Goal: Task Accomplishment & Management: Complete application form

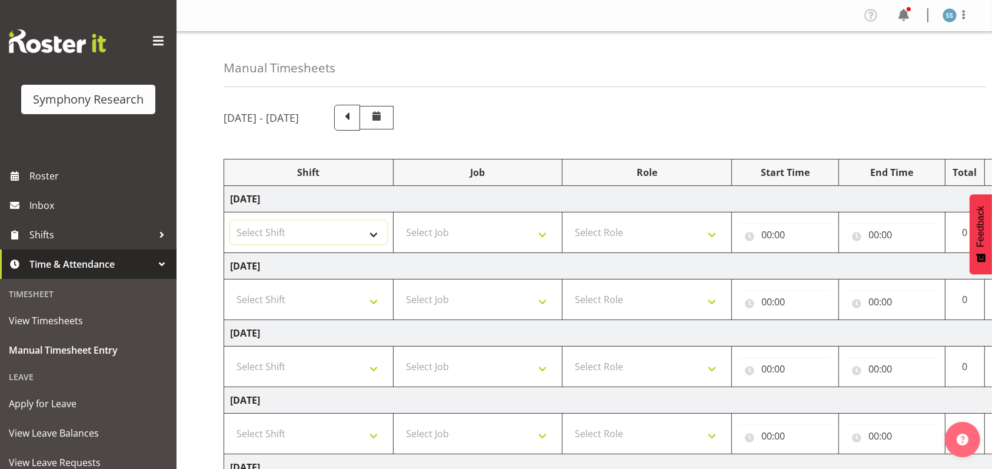
click at [372, 236] on select "Select Shift !!Weekend Residential (Roster IT Shift Label) *Business 9/10am ~ 4…" at bounding box center [308, 233] width 157 height 24
select select "26078"
click at [230, 221] on select "Select Shift !!Weekend Residential (Roster IT Shift Label) *Business 9/10am ~ 4…" at bounding box center [308, 233] width 157 height 24
click at [541, 232] on select "Select Job 550060 IF Admin 553492 World Poll Aus Wave 2 Main 2025 553493 World …" at bounding box center [477, 233] width 157 height 24
select select "10549"
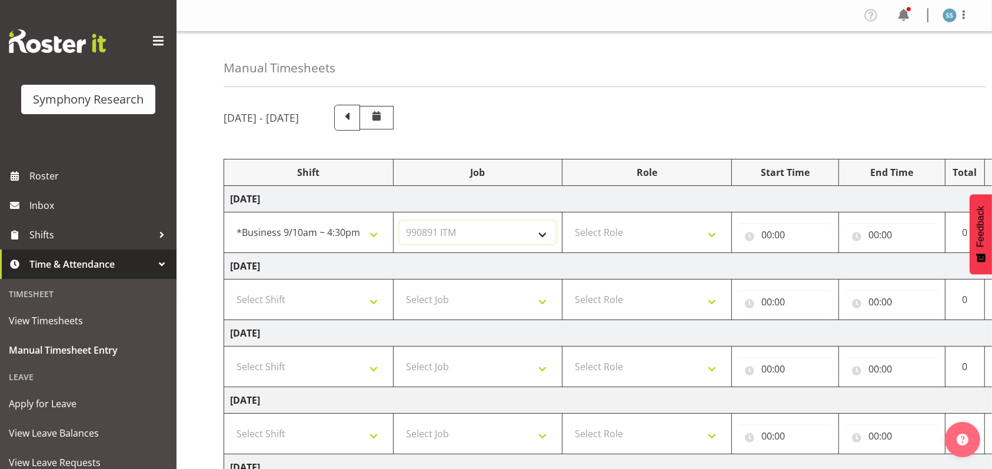
click at [399, 221] on select "Select Job 550060 IF Admin 553492 World Poll Aus Wave 2 Main 2025 553493 World …" at bounding box center [477, 233] width 157 height 24
click at [710, 228] on select "Select Role Briefing Interviewing" at bounding box center [646, 233] width 157 height 24
select select "47"
click at [568, 221] on select "Select Role Briefing Interviewing" at bounding box center [646, 233] width 157 height 24
click at [765, 233] on input "00:00" at bounding box center [785, 235] width 95 height 24
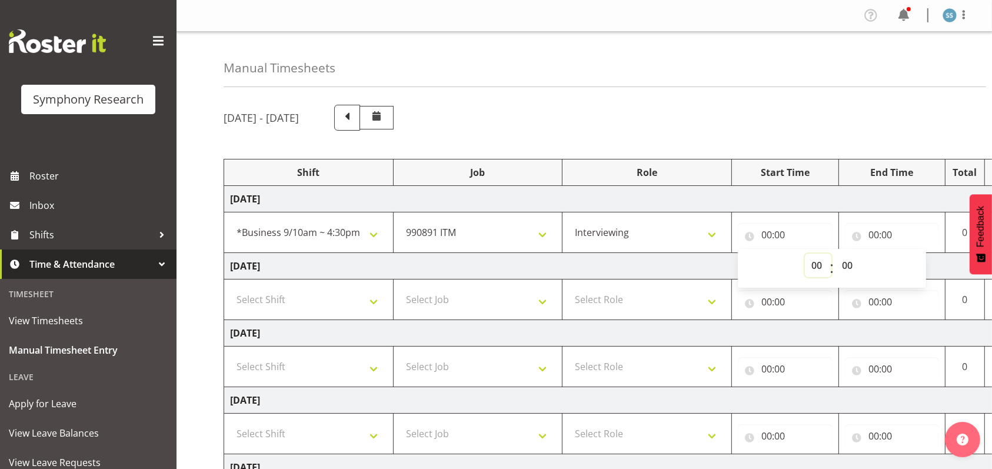
click at [812, 265] on select "00 01 02 03 04 05 06 07 08 09 10 11 12 13 14 15 16 17 18 19 20 21 22 23" at bounding box center [818, 265] width 26 height 24
select select "9"
click at [805, 253] on select "00 01 02 03 04 05 06 07 08 09 10 11 12 13 14 15 16 17 18 19 20 21 22 23" at bounding box center [818, 265] width 26 height 24
type input "09:00"
click at [873, 232] on input "00:00" at bounding box center [892, 235] width 95 height 24
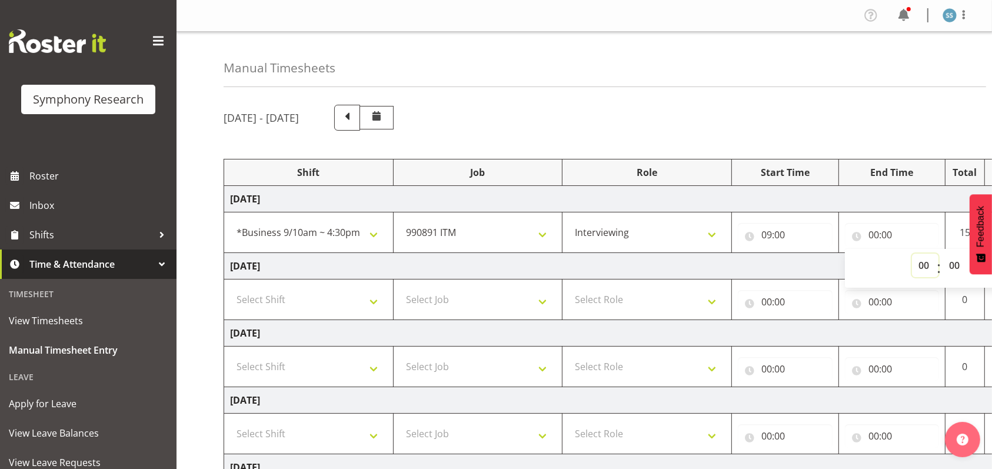
click at [927, 265] on select "00 01 02 03 04 05 06 07 08 09 10 11 12 13 14 15 16 17 18 19 20 21 22 23" at bounding box center [925, 265] width 26 height 24
select select "12"
click at [912, 253] on select "00 01 02 03 04 05 06 07 08 09 10 11 12 13 14 15 16 17 18 19 20 21 22 23" at bounding box center [925, 265] width 26 height 24
type input "12:00"
click at [149, 38] on span at bounding box center [158, 41] width 19 height 19
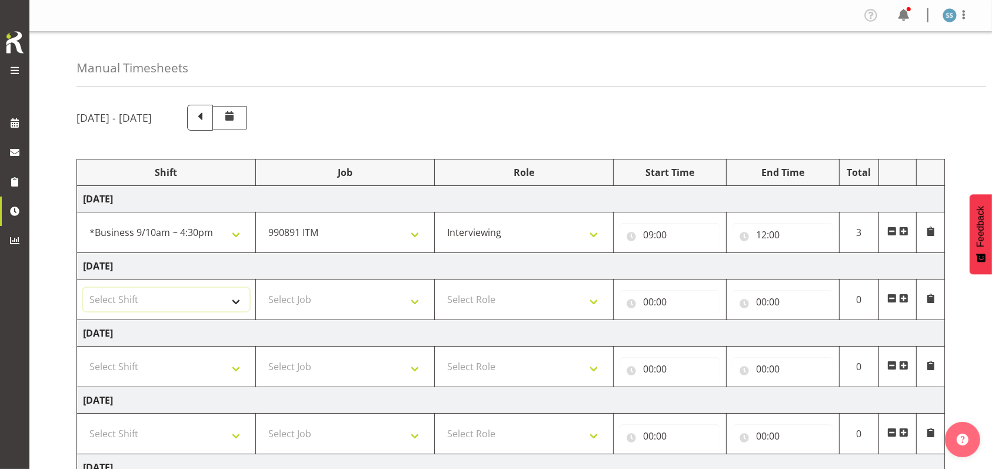
click at [235, 299] on select "Select Shift !!Weekend Residential (Roster IT Shift Label) *Business 9/10am ~ 4…" at bounding box center [166, 300] width 166 height 24
select select "26078"
click at [83, 288] on select "Select Shift !!Weekend Residential (Roster IT Shift Label) *Business 9/10am ~ 4…" at bounding box center [166, 300] width 166 height 24
click at [419, 299] on select "Select Job 550060 IF Admin 553492 World Poll Aus Wave 2 Main 2025 553493 World …" at bounding box center [345, 300] width 166 height 24
select select "10549"
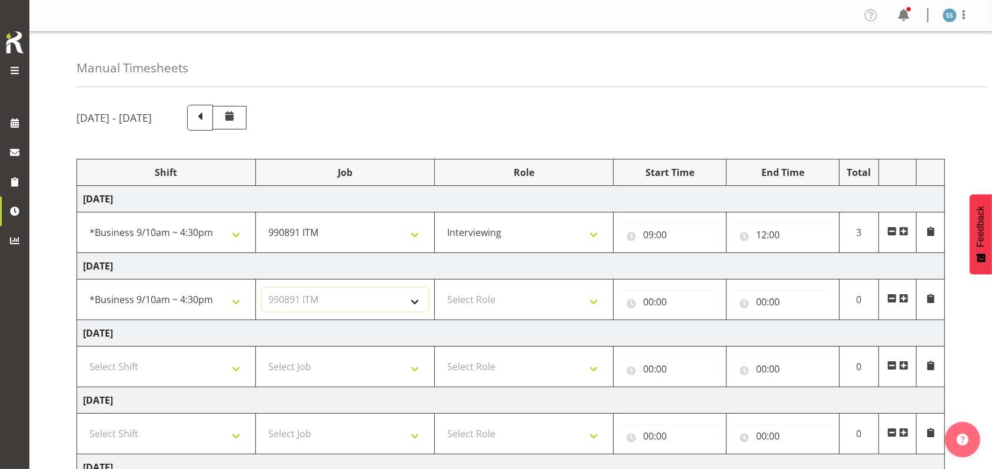
click at [262, 288] on select "Select Job 550060 IF Admin 553492 World Poll Aus Wave 2 Main 2025 553493 World …" at bounding box center [345, 300] width 166 height 24
drag, startPoint x: 593, startPoint y: 299, endPoint x: 589, endPoint y: 294, distance: 6.3
click at [591, 296] on select "Select Role Briefing Interviewing" at bounding box center [524, 300] width 166 height 24
select select "47"
click at [441, 288] on select "Select Role Briefing Interviewing" at bounding box center [524, 300] width 166 height 24
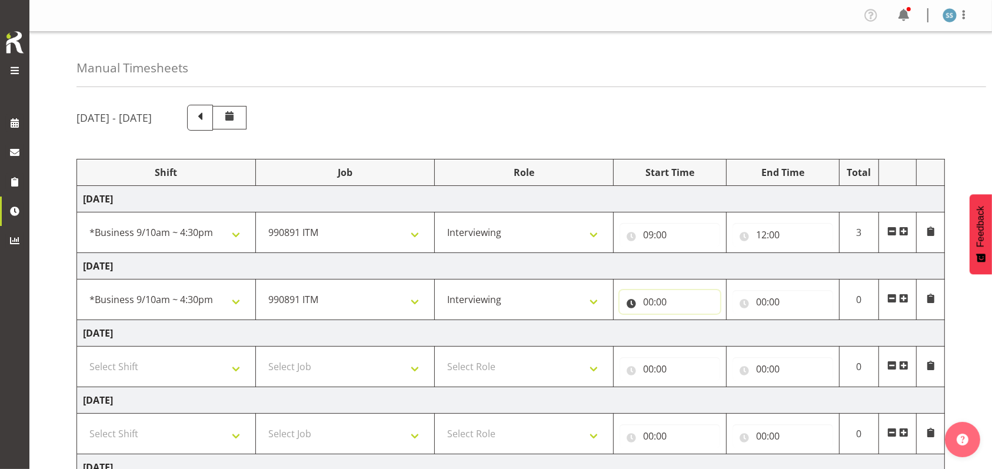
click at [642, 298] on input "00:00" at bounding box center [669, 302] width 101 height 24
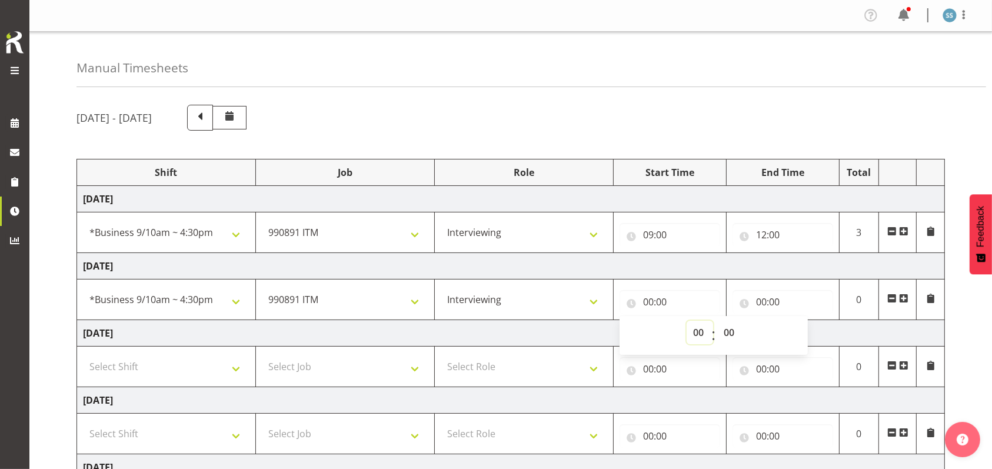
click at [695, 327] on select "00 01 02 03 04 05 06 07 08 09 10 11 12 13 14 15 16 17 18 19 20 21 22 23" at bounding box center [699, 333] width 26 height 24
select select "9"
click at [686, 321] on select "00 01 02 03 04 05 06 07 08 09 10 11 12 13 14 15 16 17 18 19 20 21 22 23" at bounding box center [699, 333] width 26 height 24
type input "09:00"
click at [758, 300] on input "00:00" at bounding box center [782, 302] width 101 height 24
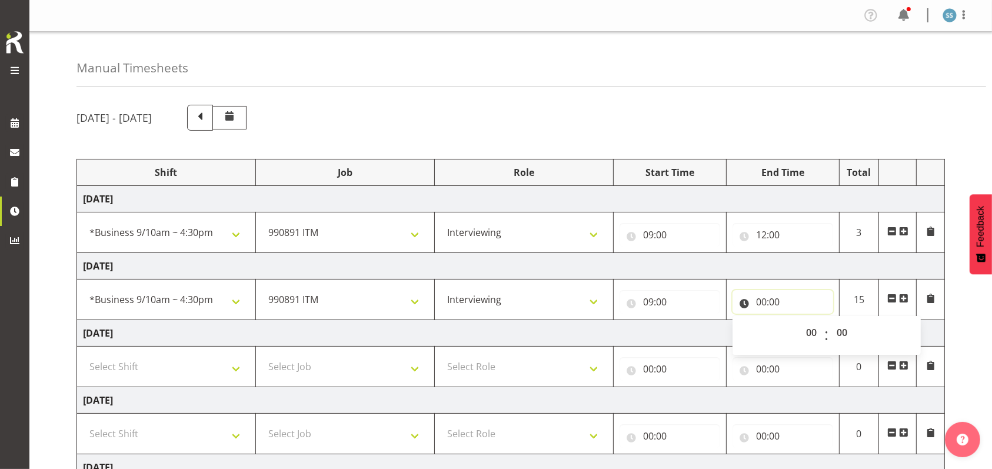
click at [763, 305] on input "00:00" at bounding box center [782, 302] width 101 height 24
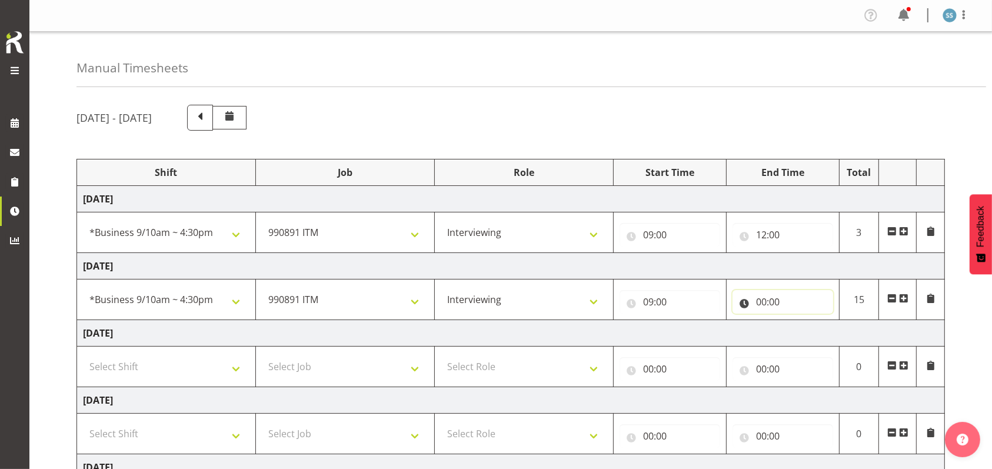
click at [756, 302] on input "00:00" at bounding box center [782, 302] width 101 height 24
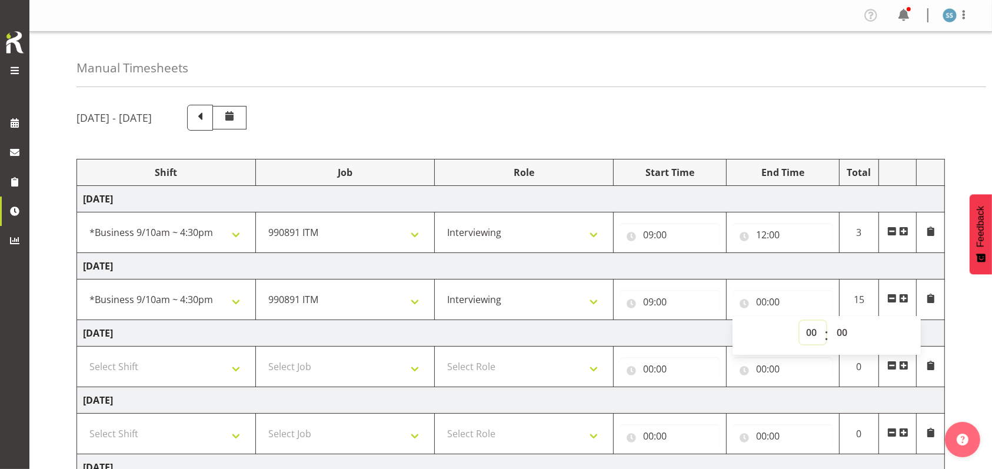
click at [814, 331] on select "00 01 02 03 04 05 06 07 08 09 10 11 12 13 14 15 16 17 18 19 20 21 22 23" at bounding box center [812, 333] width 26 height 24
select select "11"
click at [799, 321] on select "00 01 02 03 04 05 06 07 08 09 10 11 12 13 14 15 16 17 18 19 20 21 22 23" at bounding box center [812, 333] width 26 height 24
type input "11:00"
click at [842, 329] on select "00 01 02 03 04 05 06 07 08 09 10 11 12 13 14 15 16 17 18 19 20 21 22 23 24 25 2…" at bounding box center [843, 333] width 26 height 24
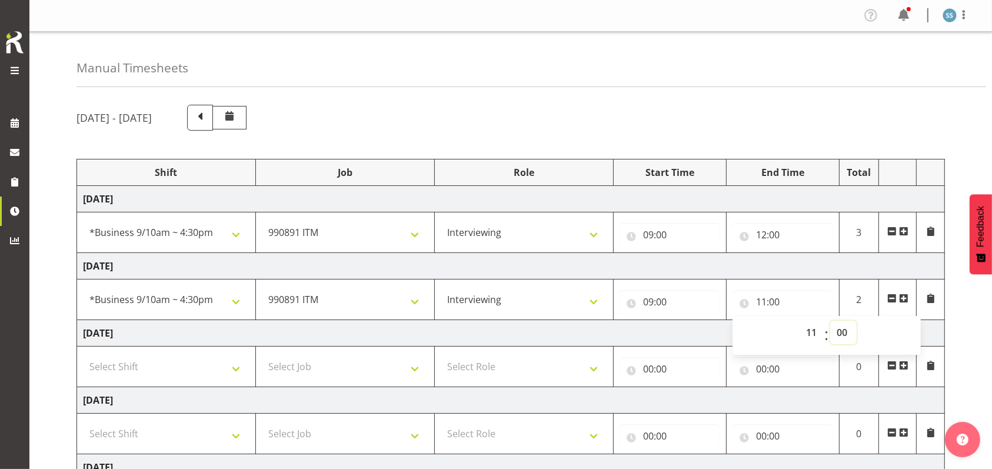
select select "40"
click at [830, 321] on select "00 01 02 03 04 05 06 07 08 09 10 11 12 13 14 15 16 17 18 19 20 21 22 23 24 25 2…" at bounding box center [843, 333] width 26 height 24
type input "11:40"
click at [909, 301] on td at bounding box center [898, 299] width 38 height 41
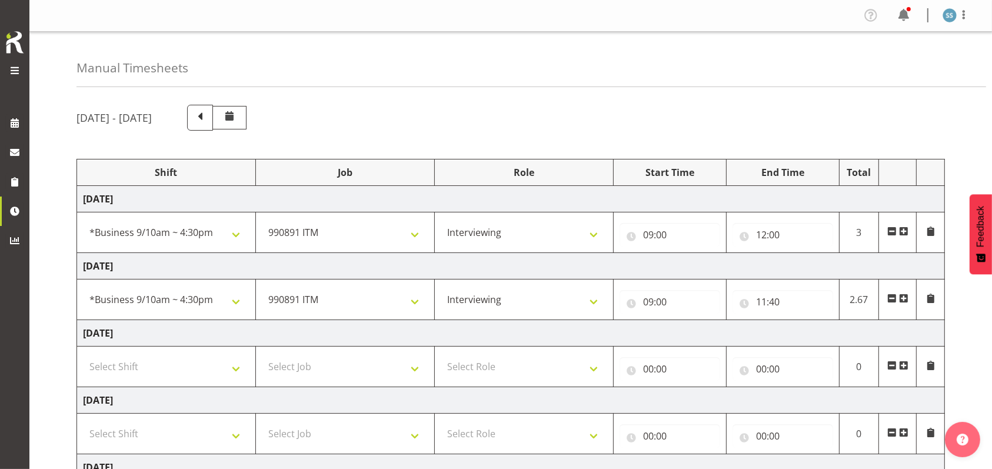
click at [907, 298] on span at bounding box center [903, 297] width 9 height 9
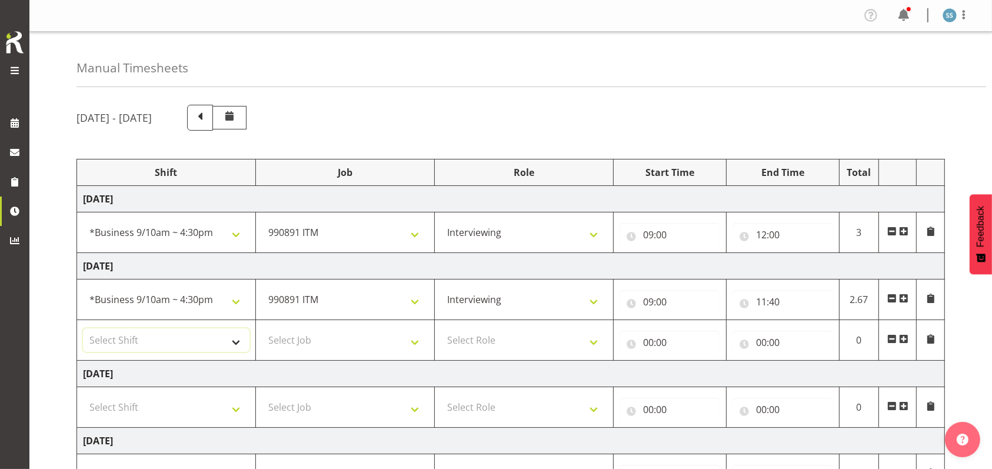
click at [235, 344] on select "Select Shift !!Weekend Residential (Roster IT Shift Label) *Business 9/10am ~ 4…" at bounding box center [166, 340] width 166 height 24
select select "26078"
click at [83, 328] on select "Select Shift !!Weekend Residential (Roster IT Shift Label) *Business 9/10am ~ 4…" at bounding box center [166, 340] width 166 height 24
click at [416, 340] on select "Select Job 550060 IF Admin 553492 World Poll Aus Wave 2 Main 2025 553493 World …" at bounding box center [345, 340] width 166 height 24
select select "9636"
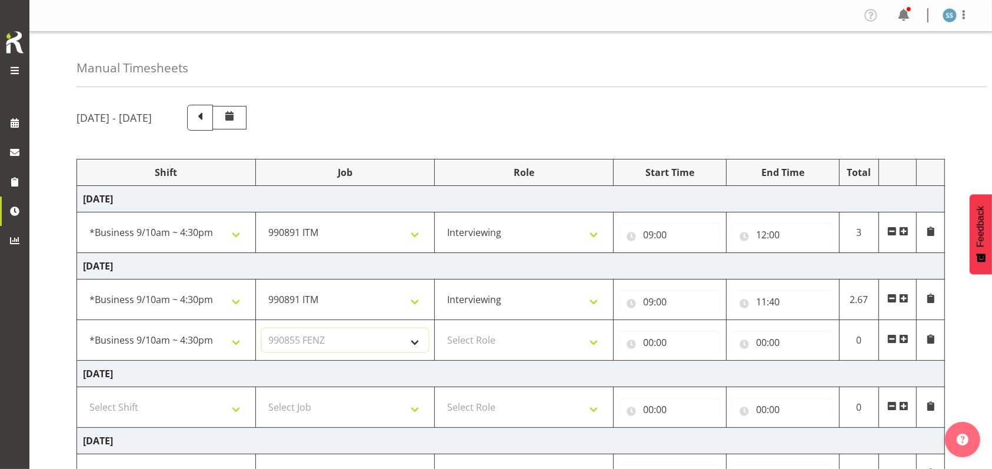
click at [262, 328] on select "Select Job 550060 IF Admin 553492 World Poll Aus Wave 2 Main 2025 553493 World …" at bounding box center [345, 340] width 166 height 24
click at [595, 337] on select "Select Role Briefing Interviewing" at bounding box center [524, 340] width 166 height 24
select select "297"
click at [441, 328] on select "Select Role Briefing Interviewing" at bounding box center [524, 340] width 166 height 24
click at [650, 339] on input "00:00" at bounding box center [669, 343] width 101 height 24
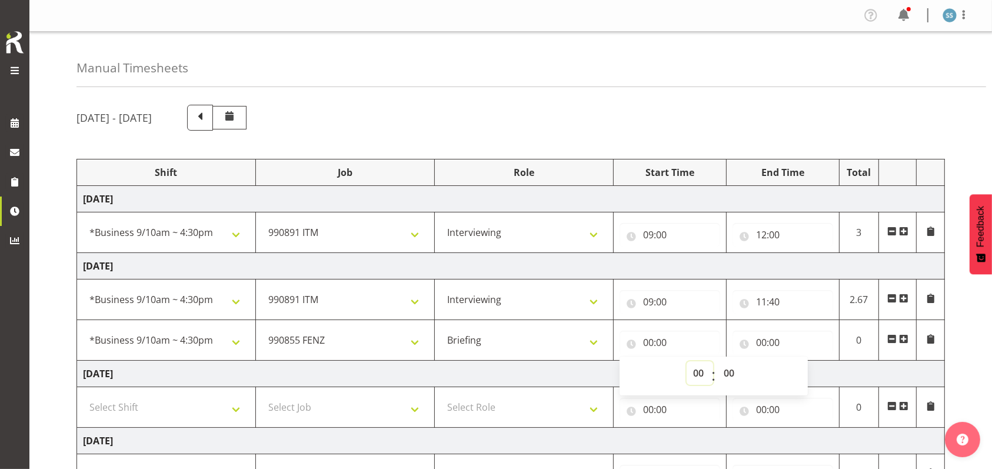
click at [693, 368] on select "00 01 02 03 04 05 06 07 08 09 10 11 12 13 14 15 16 17 18 19 20 21 22 23" at bounding box center [699, 373] width 26 height 24
select select "11"
click at [686, 361] on select "00 01 02 03 04 05 06 07 08 09 10 11 12 13 14 15 16 17 18 19 20 21 22 23" at bounding box center [699, 373] width 26 height 24
type input "11:00"
click at [727, 372] on select "00 01 02 03 04 05 06 07 08 09 10 11 12 13 14 15 16 17 18 19 20 21 22 23 24 25 2…" at bounding box center [730, 373] width 26 height 24
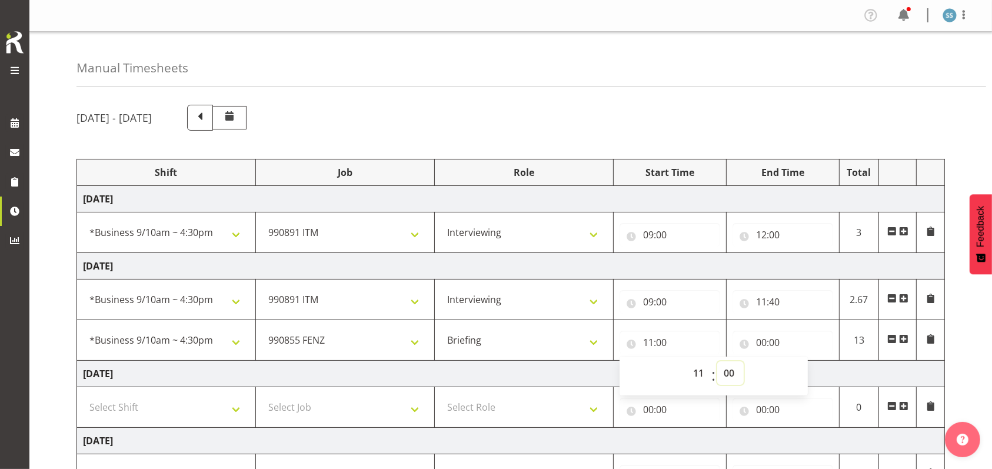
select select "40"
click at [717, 361] on select "00 01 02 03 04 05 06 07 08 09 10 11 12 13 14 15 16 17 18 19 20 21 22 23 24 25 2…" at bounding box center [730, 373] width 26 height 24
type input "11:40"
click at [763, 343] on input "00:00" at bounding box center [782, 343] width 101 height 24
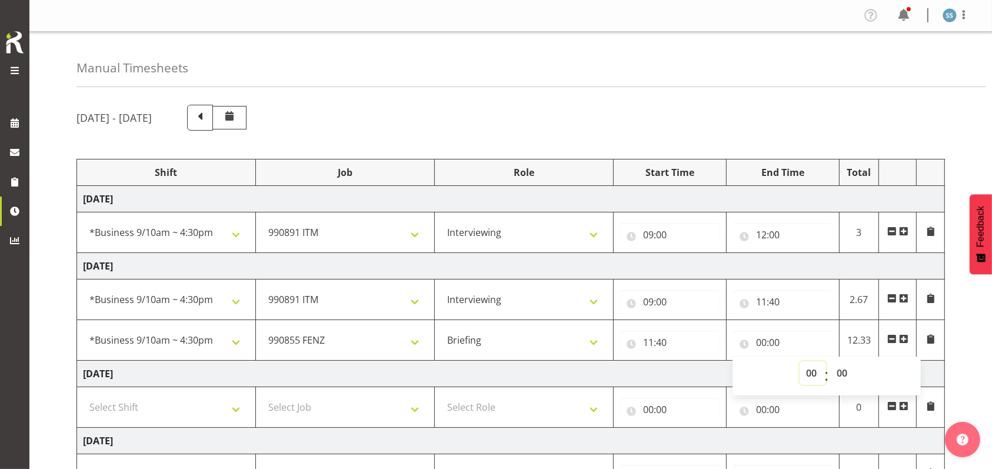
click at [809, 372] on select "00 01 02 03 04 05 06 07 08 09 10 11 12 13 14 15 16 17 18 19 20 21 22 23" at bounding box center [812, 373] width 26 height 24
select select "12"
click at [799, 361] on select "00 01 02 03 04 05 06 07 08 09 10 11 12 13 14 15 16 17 18 19 20 21 22 23" at bounding box center [812, 373] width 26 height 24
type input "12:00"
click at [847, 368] on select "00 01 02 03 04 05 06 07 08 09 10 11 12 13 14 15 16 17 18 19 20 21 22 23 24 25 2…" at bounding box center [843, 373] width 26 height 24
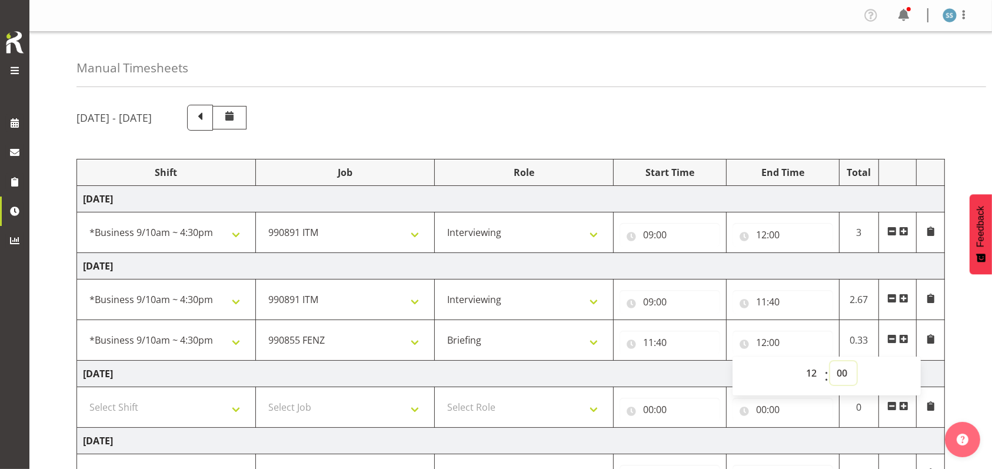
select select "30"
click at [830, 361] on select "00 01 02 03 04 05 06 07 08 09 10 11 12 13 14 15 16 17 18 19 20 21 22 23 24 25 2…" at bounding box center [843, 373] width 26 height 24
type input "12:30"
click at [903, 336] on span at bounding box center [903, 338] width 9 height 9
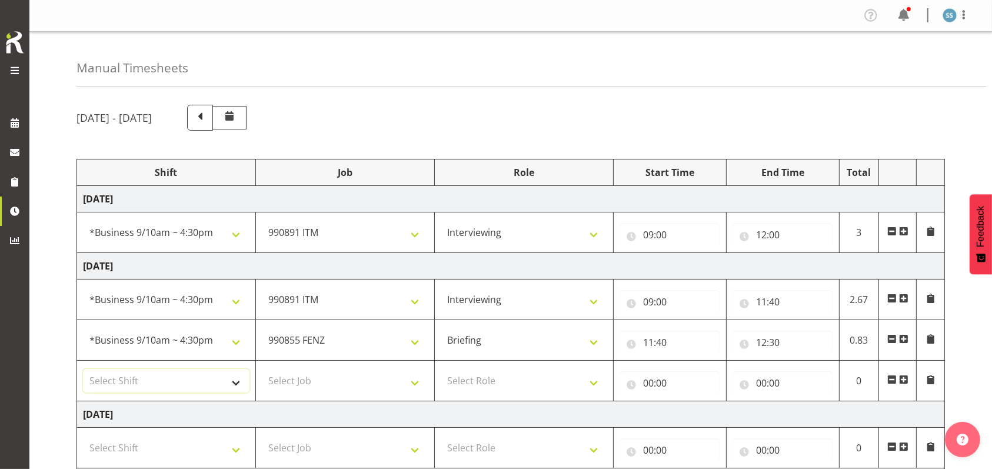
click at [238, 383] on select "Select Shift !!Weekend Residential (Roster IT Shift Label) *Business 9/10am ~ 4…" at bounding box center [166, 381] width 166 height 24
select select "26078"
click at [83, 369] on select "Select Shift !!Weekend Residential (Roster IT Shift Label) *Business 9/10am ~ 4…" at bounding box center [166, 381] width 166 height 24
click at [409, 385] on select "Select Job 550060 IF Admin 553492 World Poll Aus Wave 2 Main 2025 553493 World …" at bounding box center [345, 381] width 166 height 24
select select "10536"
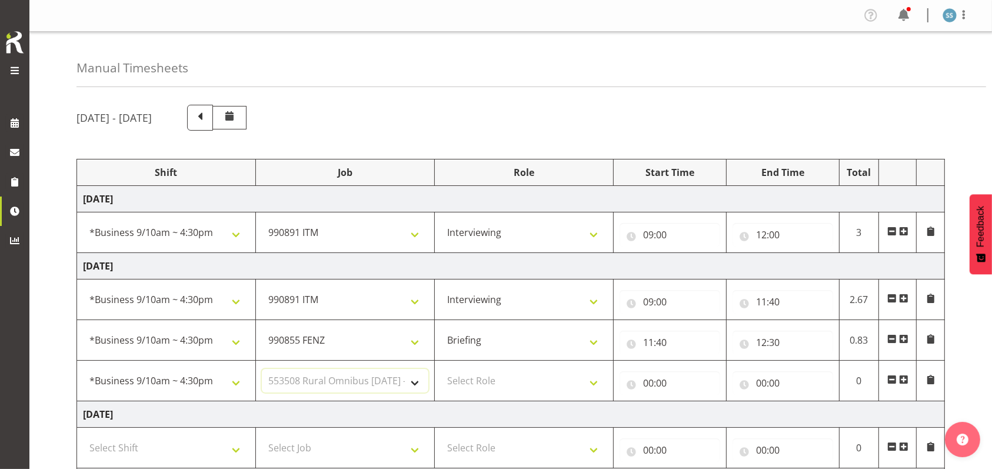
click at [262, 369] on select "Select Job 550060 IF Admin 553492 World Poll Aus Wave 2 Main 2025 553493 World …" at bounding box center [345, 381] width 166 height 24
click at [592, 375] on select "Select Role Briefing Interviewing" at bounding box center [524, 381] width 166 height 24
select select "47"
click at [441, 369] on select "Select Role Briefing Interviewing" at bounding box center [524, 381] width 166 height 24
click at [588, 339] on select "Briefing Interviewing" at bounding box center [524, 340] width 166 height 24
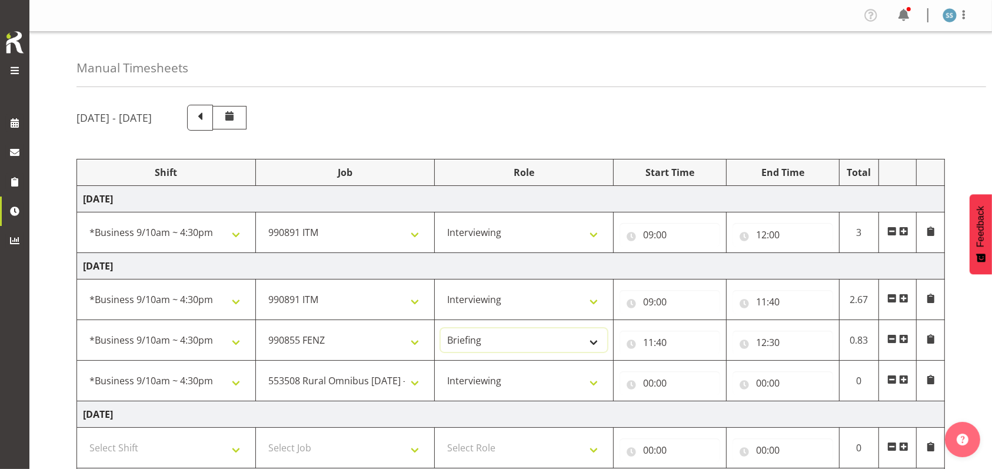
select select "47"
click at [441, 328] on select "Briefing Interviewing" at bounding box center [524, 340] width 166 height 24
click at [648, 378] on input "00:00" at bounding box center [669, 383] width 101 height 24
click at [696, 414] on select "00 01 02 03 04 05 06 07 08 09 10 11 12 13 14 15 16 17 18 19 20 21 22 23" at bounding box center [699, 414] width 26 height 24
select select "12"
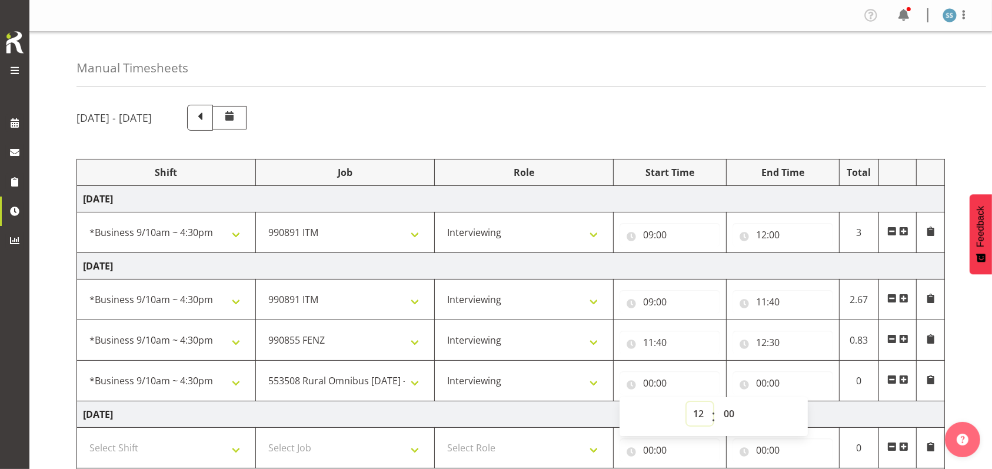
click at [686, 402] on select "00 01 02 03 04 05 06 07 08 09 10 11 12 13 14 15 16 17 18 19 20 21 22 23" at bounding box center [699, 414] width 26 height 24
type input "12:00"
click at [728, 411] on select "00 01 02 03 04 05 06 07 08 09 10 11 12 13 14 15 16 17 18 19 20 21 22 23 24 25 2…" at bounding box center [730, 414] width 26 height 24
select select "30"
click at [717, 402] on select "00 01 02 03 04 05 06 07 08 09 10 11 12 13 14 15 16 17 18 19 20 21 22 23 24 25 2…" at bounding box center [730, 414] width 26 height 24
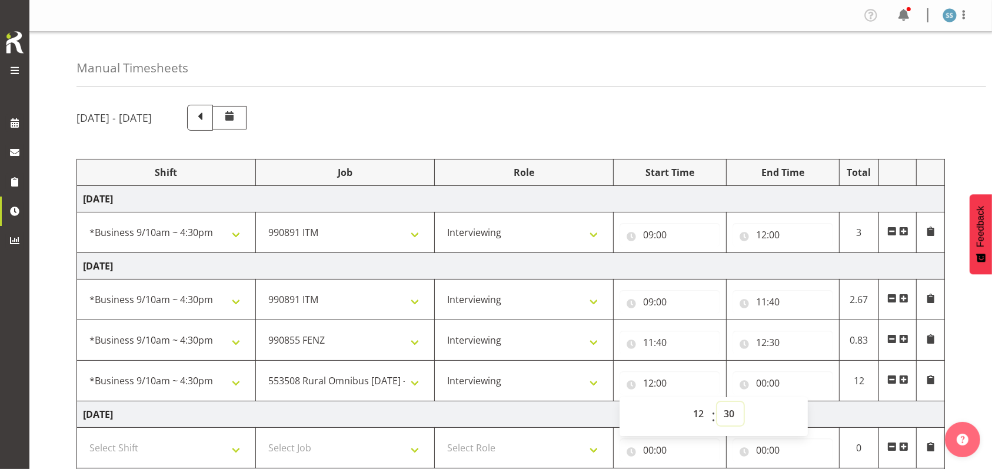
type input "12:30"
click at [760, 378] on input "00:00" at bounding box center [782, 383] width 101 height 24
click at [810, 409] on select "00 01 02 03 04 05 06 07 08 09 10 11 12 13 14 15 16 17 18 19 20 21 22 23" at bounding box center [812, 414] width 26 height 24
select select "11"
click at [799, 402] on select "00 01 02 03 04 05 06 07 08 09 10 11 12 13 14 15 16 17 18 19 20 21 22 23" at bounding box center [812, 414] width 26 height 24
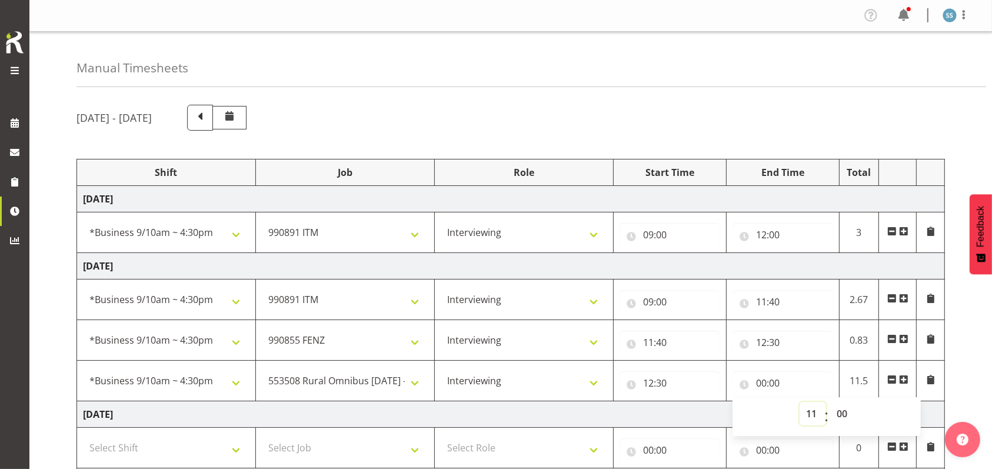
type input "11:00"
click at [842, 411] on select "00 01 02 03 04 05 06 07 08 09 10 11 12 13 14 15 16 17 18 19 20 21 22 23 24 25 2…" at bounding box center [843, 414] width 26 height 24
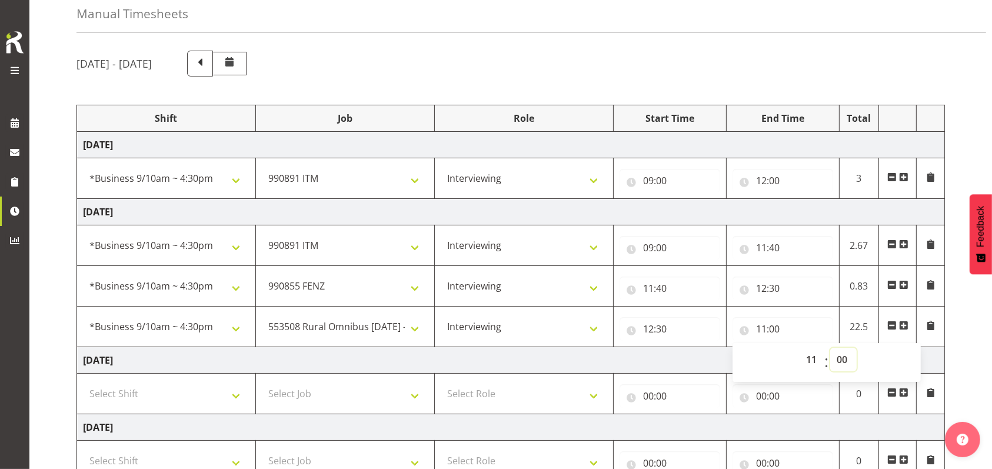
scroll to position [78, 0]
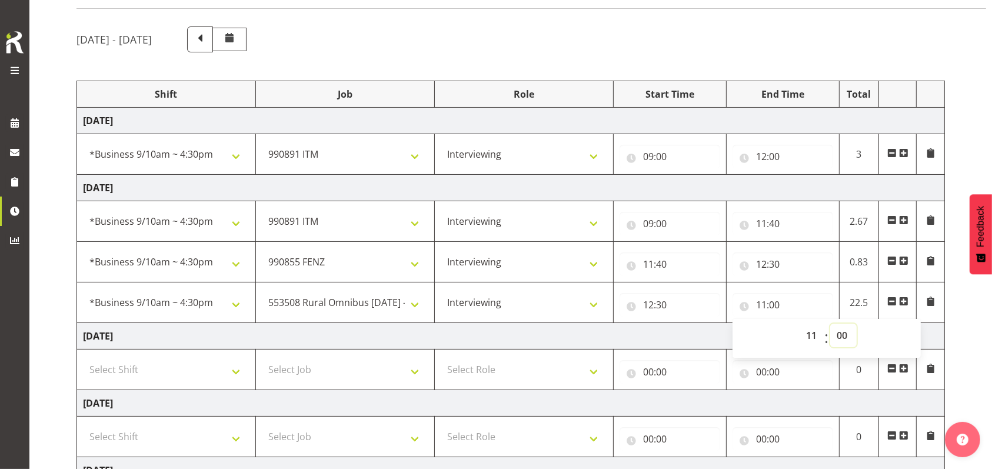
click at [852, 333] on select "00 01 02 03 04 05 06 07 08 09 10 11 12 13 14 15 16 17 18 19 20 21 22 23 24 25 2…" at bounding box center [843, 335] width 26 height 24
select select "40"
click at [830, 323] on select "00 01 02 03 04 05 06 07 08 09 10 11 12 13 14 15 16 17 18 19 20 21 22 23 24 25 2…" at bounding box center [843, 335] width 26 height 24
type input "11:40"
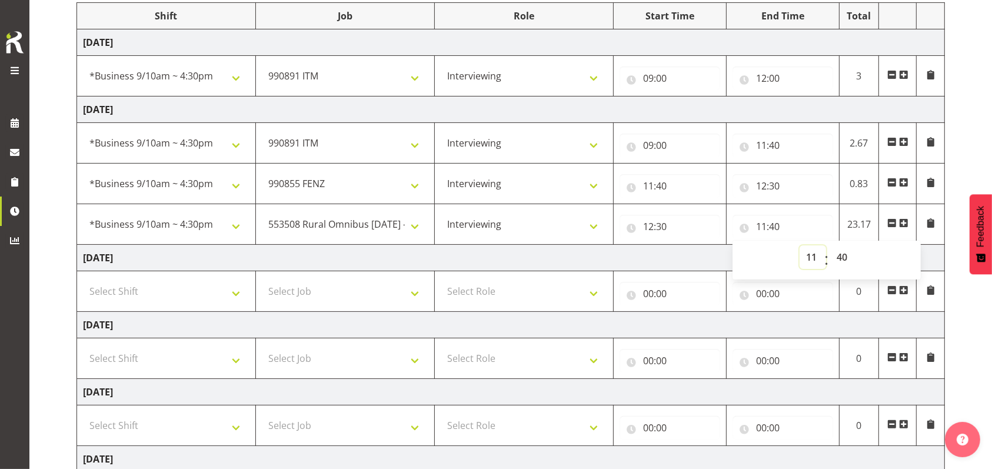
click at [811, 255] on select "00 01 02 03 04 05 06 07 08 09 10 11 12 13 14 15 16 17 18 19 20 21 22 23" at bounding box center [812, 257] width 26 height 24
select select "12"
click at [799, 245] on select "00 01 02 03 04 05 06 07 08 09 10 11 12 13 14 15 16 17 18 19 20 21 22 23" at bounding box center [812, 257] width 26 height 24
type input "12:40"
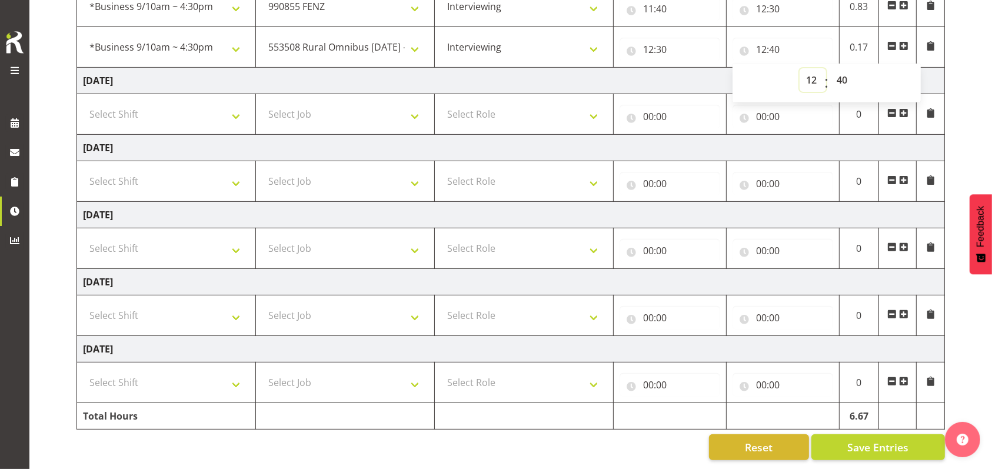
scroll to position [343, 0]
click at [866, 434] on button "Save Entries" at bounding box center [878, 447] width 134 height 26
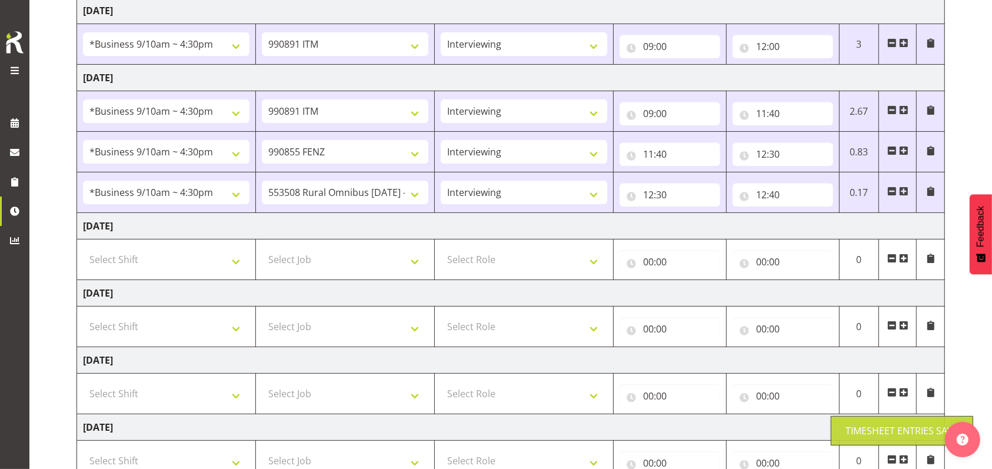
scroll to position [187, 0]
